Goal: Task Accomplishment & Management: Use online tool/utility

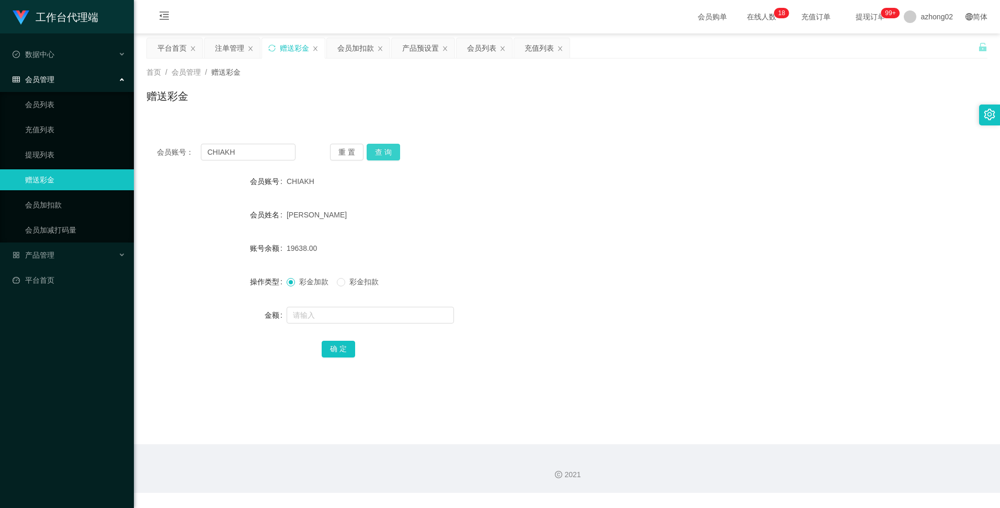
click at [388, 152] on button "查 询" at bounding box center [383, 152] width 33 height 17
click at [393, 153] on button "查 询" at bounding box center [383, 152] width 33 height 17
click at [385, 149] on button "查 询" at bounding box center [383, 152] width 33 height 17
drag, startPoint x: 234, startPoint y: 153, endPoint x: 204, endPoint y: 139, distance: 33.0
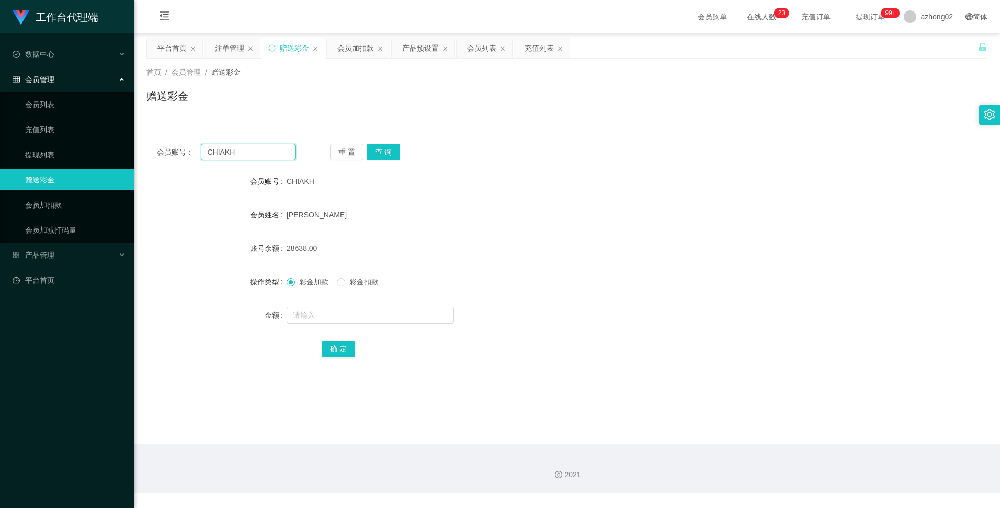
click at [206, 146] on input "CHIAKH" at bounding box center [248, 152] width 94 height 17
click at [239, 50] on div "注单管理" at bounding box center [229, 48] width 29 height 20
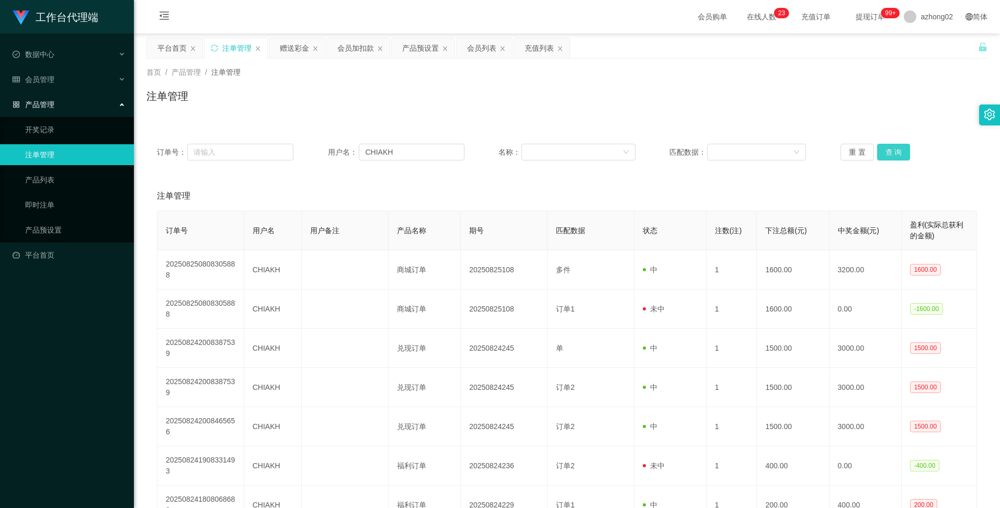
click at [887, 151] on button "查 询" at bounding box center [893, 152] width 33 height 17
click at [900, 153] on button "查 询" at bounding box center [893, 152] width 33 height 17
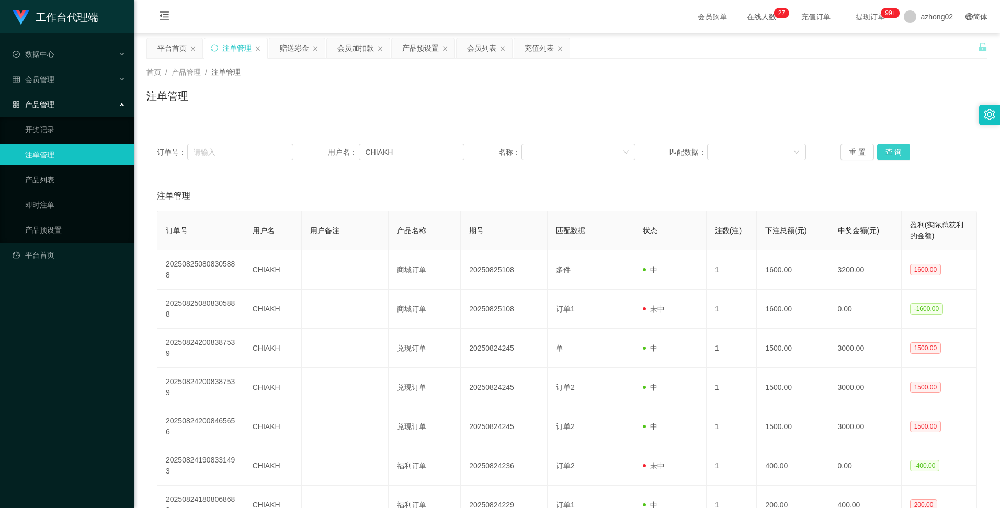
click at [900, 153] on button "查 询" at bounding box center [893, 152] width 33 height 17
click at [900, 153] on div "重 置 查 询" at bounding box center [908, 152] width 136 height 17
click at [895, 155] on button "查 询" at bounding box center [893, 152] width 33 height 17
click at [892, 152] on button "查 询" at bounding box center [893, 152] width 33 height 17
click at [302, 49] on div "赠送彩金" at bounding box center [294, 48] width 29 height 20
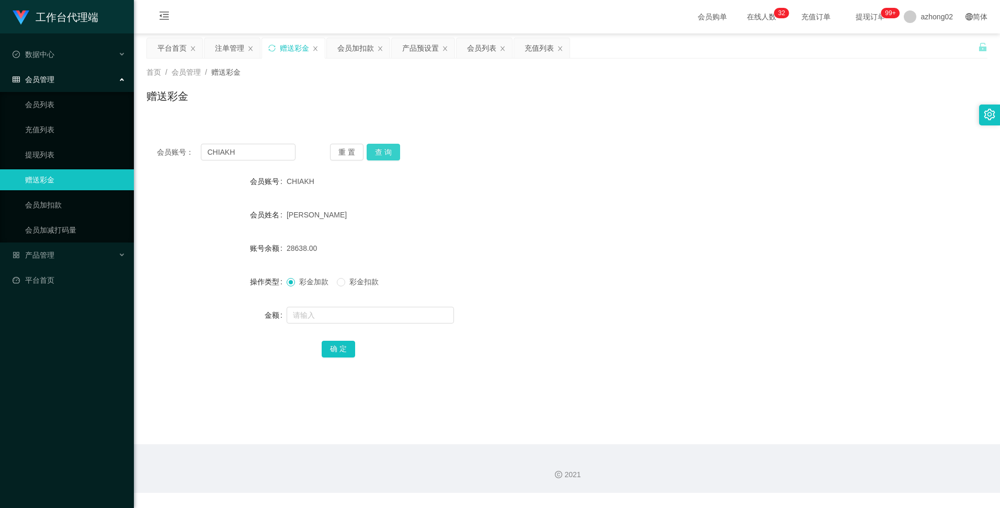
click at [382, 154] on button "查 询" at bounding box center [383, 152] width 33 height 17
click at [301, 318] on input "text" at bounding box center [370, 315] width 167 height 17
type input "9000"
click at [397, 149] on button "查 询" at bounding box center [383, 152] width 33 height 17
click at [238, 47] on div "注单管理" at bounding box center [229, 48] width 29 height 20
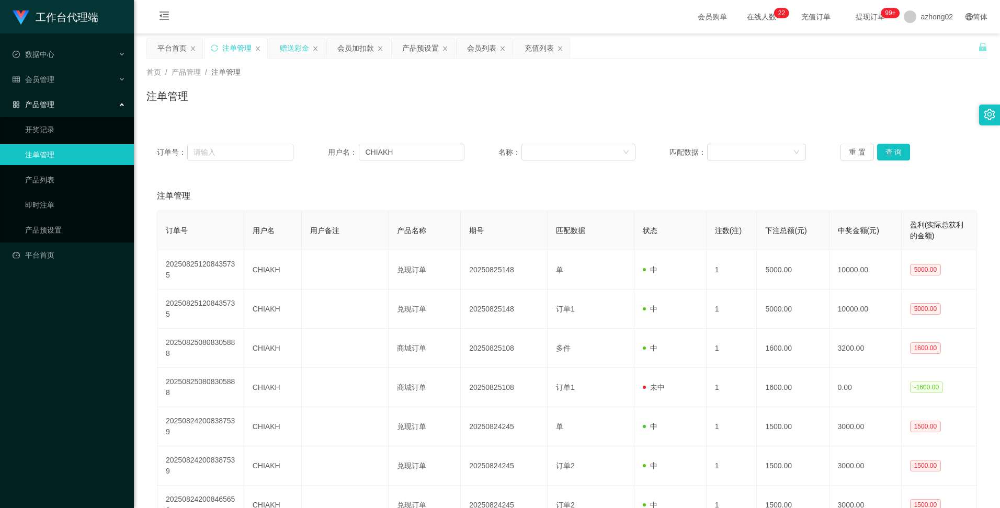
click at [297, 50] on div "赠送彩金" at bounding box center [294, 48] width 29 height 20
